Goal: Information Seeking & Learning: Compare options

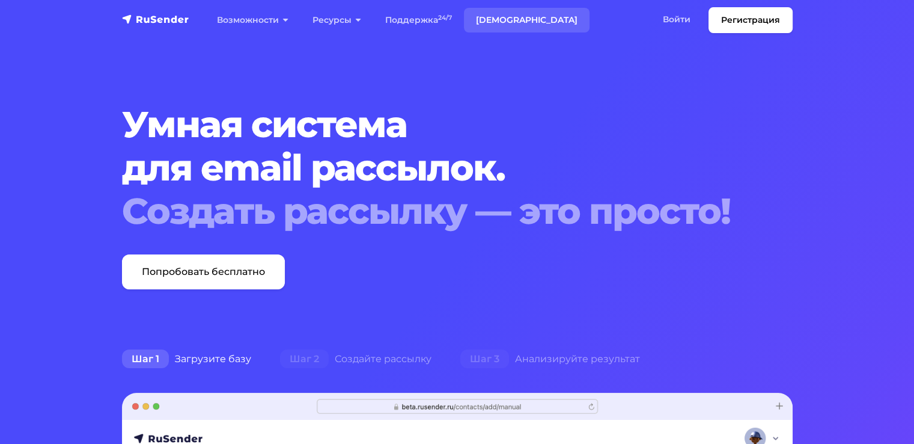
click at [481, 13] on link "[DEMOGRAPHIC_DATA]" at bounding box center [527, 20] width 126 height 25
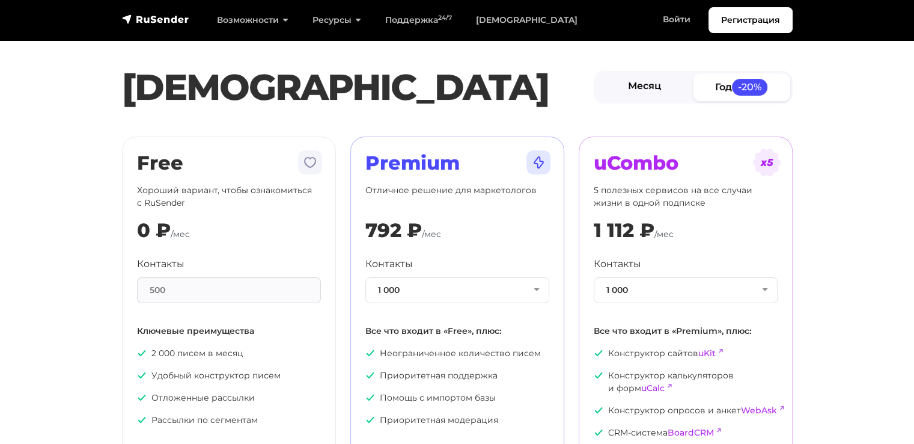
click at [631, 91] on link "Месяц" at bounding box center [644, 86] width 97 height 27
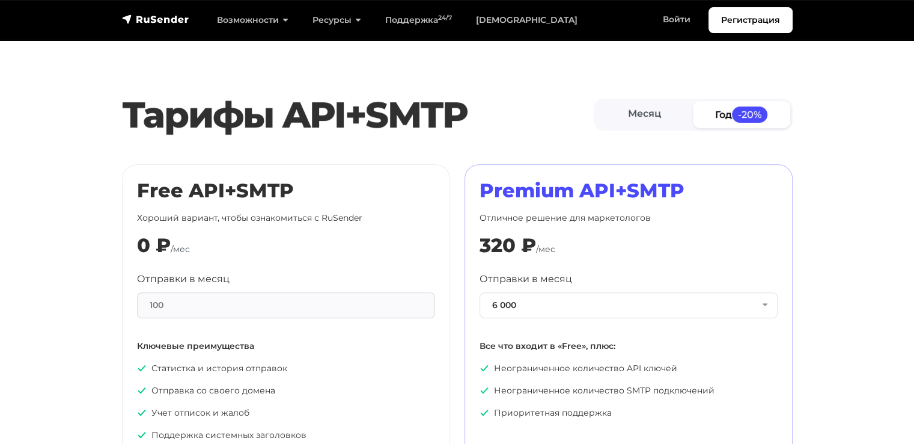
scroll to position [601, 0]
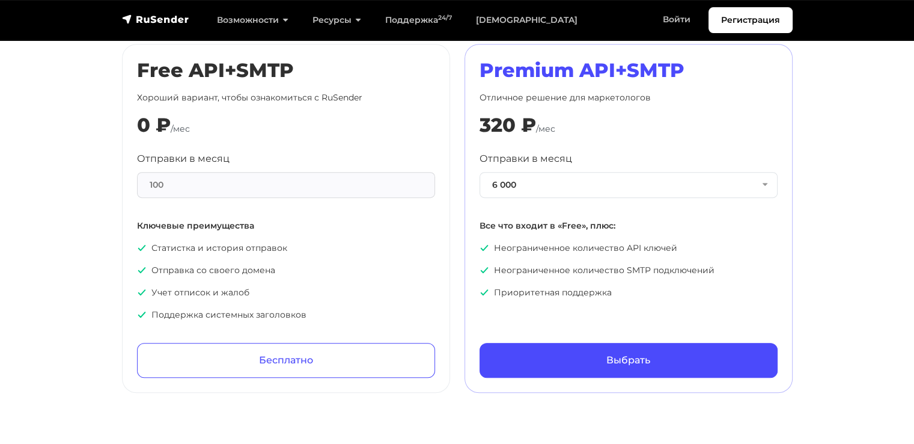
click at [236, 190] on div "100" at bounding box center [286, 185] width 298 height 26
drag, startPoint x: 221, startPoint y: 177, endPoint x: 173, endPoint y: 176, distance: 48.1
click at [215, 177] on div "100" at bounding box center [286, 185] width 298 height 26
drag, startPoint x: 170, startPoint y: 179, endPoint x: 138, endPoint y: 179, distance: 32.5
click at [138, 179] on div "100" at bounding box center [286, 185] width 298 height 26
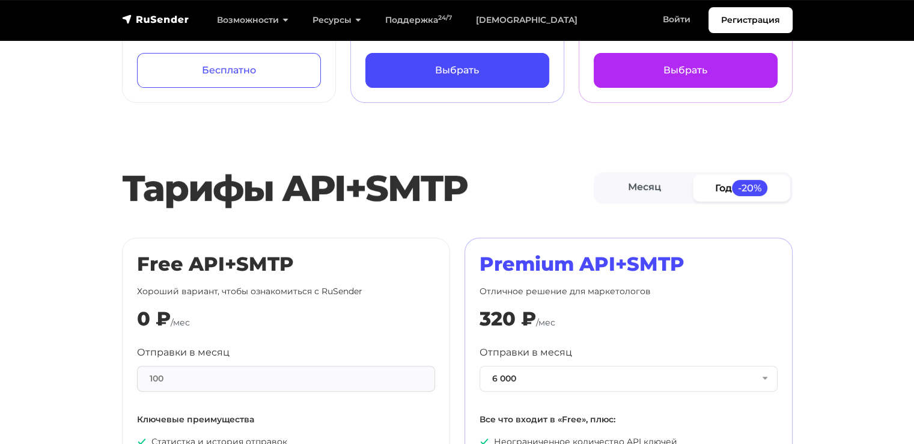
drag, startPoint x: 630, startPoint y: 276, endPoint x: 618, endPoint y: 70, distance: 205.9
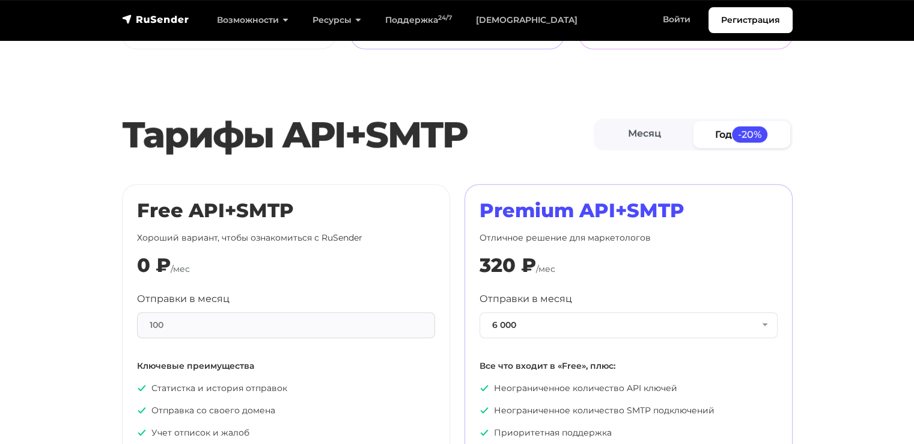
scroll to position [524, 0]
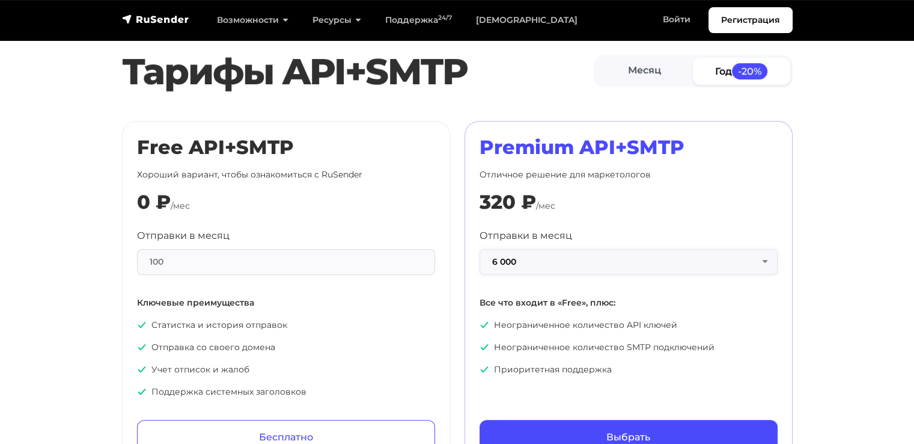
click at [581, 258] on button "6 000" at bounding box center [629, 262] width 298 height 26
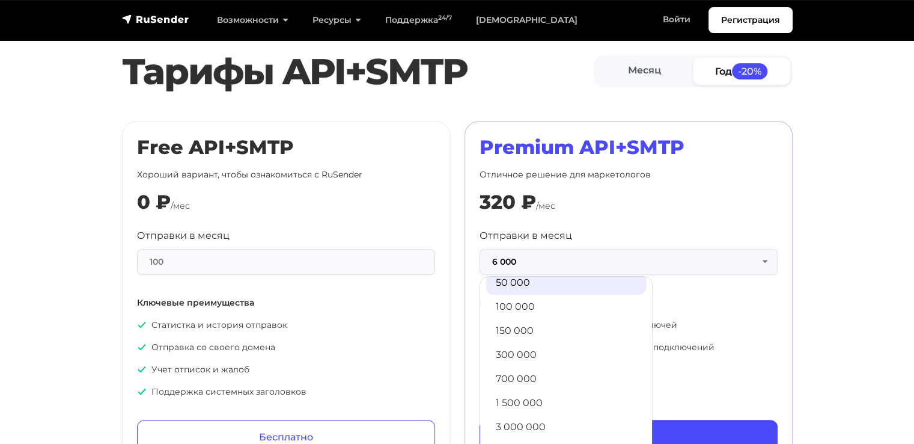
scroll to position [0, 0]
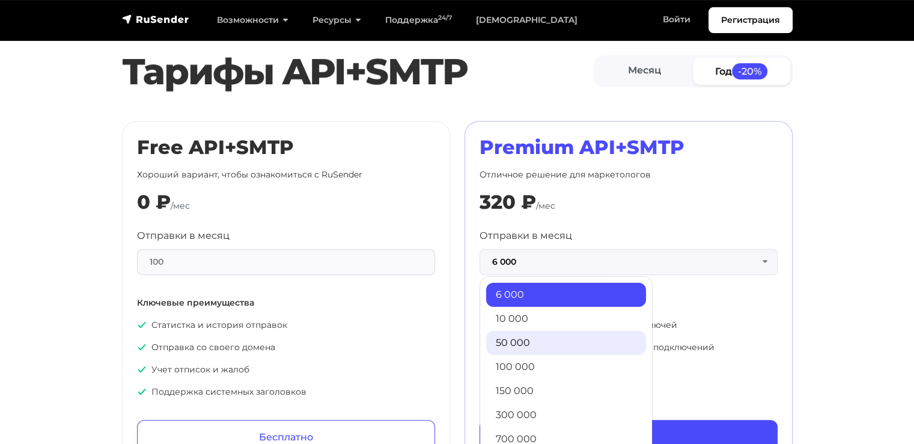
click at [543, 349] on link "50 000" at bounding box center [566, 343] width 160 height 24
